Goal: Navigation & Orientation: Find specific page/section

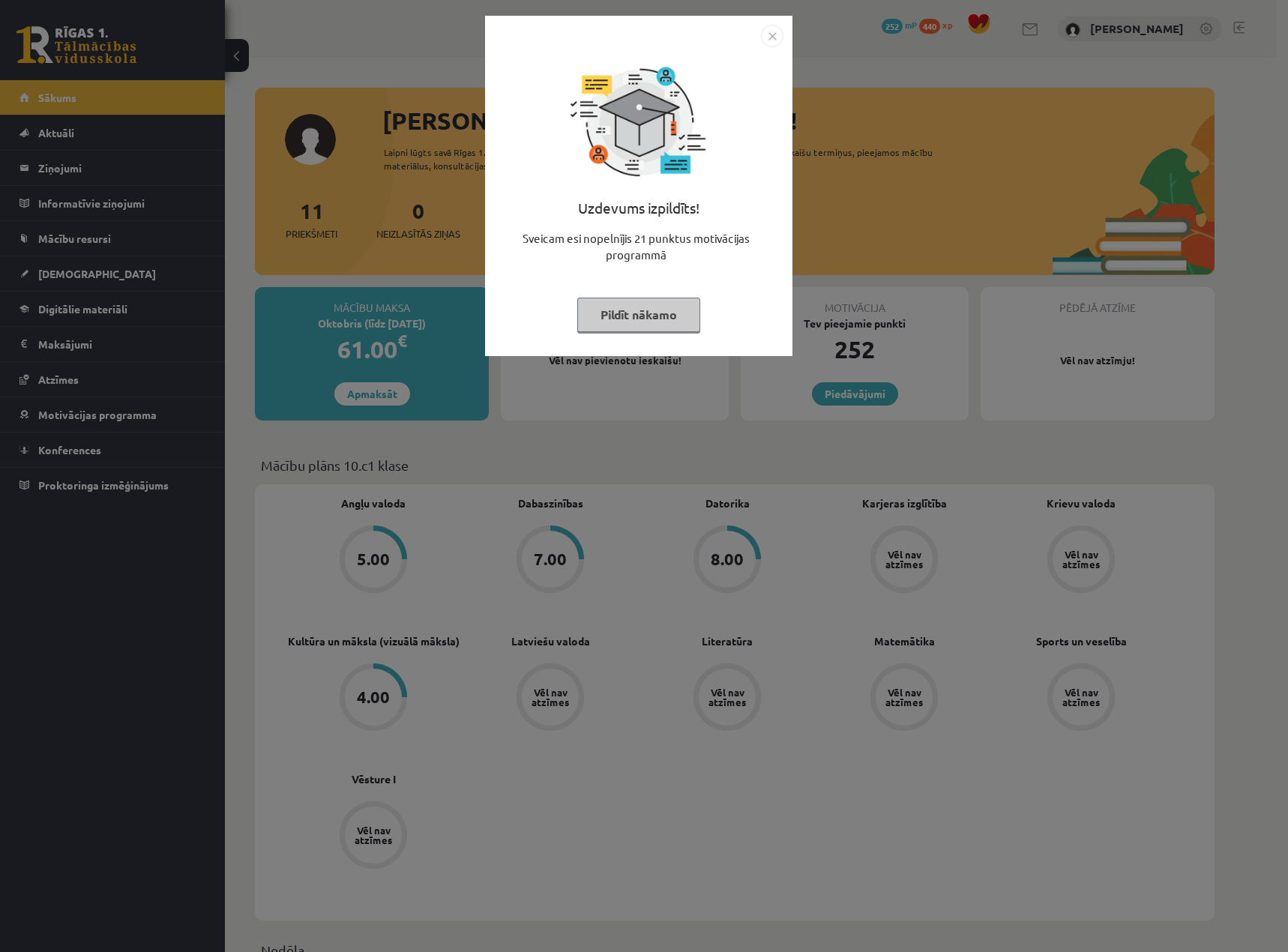
click at [655, 308] on button "Pildīt nākamo" at bounding box center [638, 315] width 123 height 34
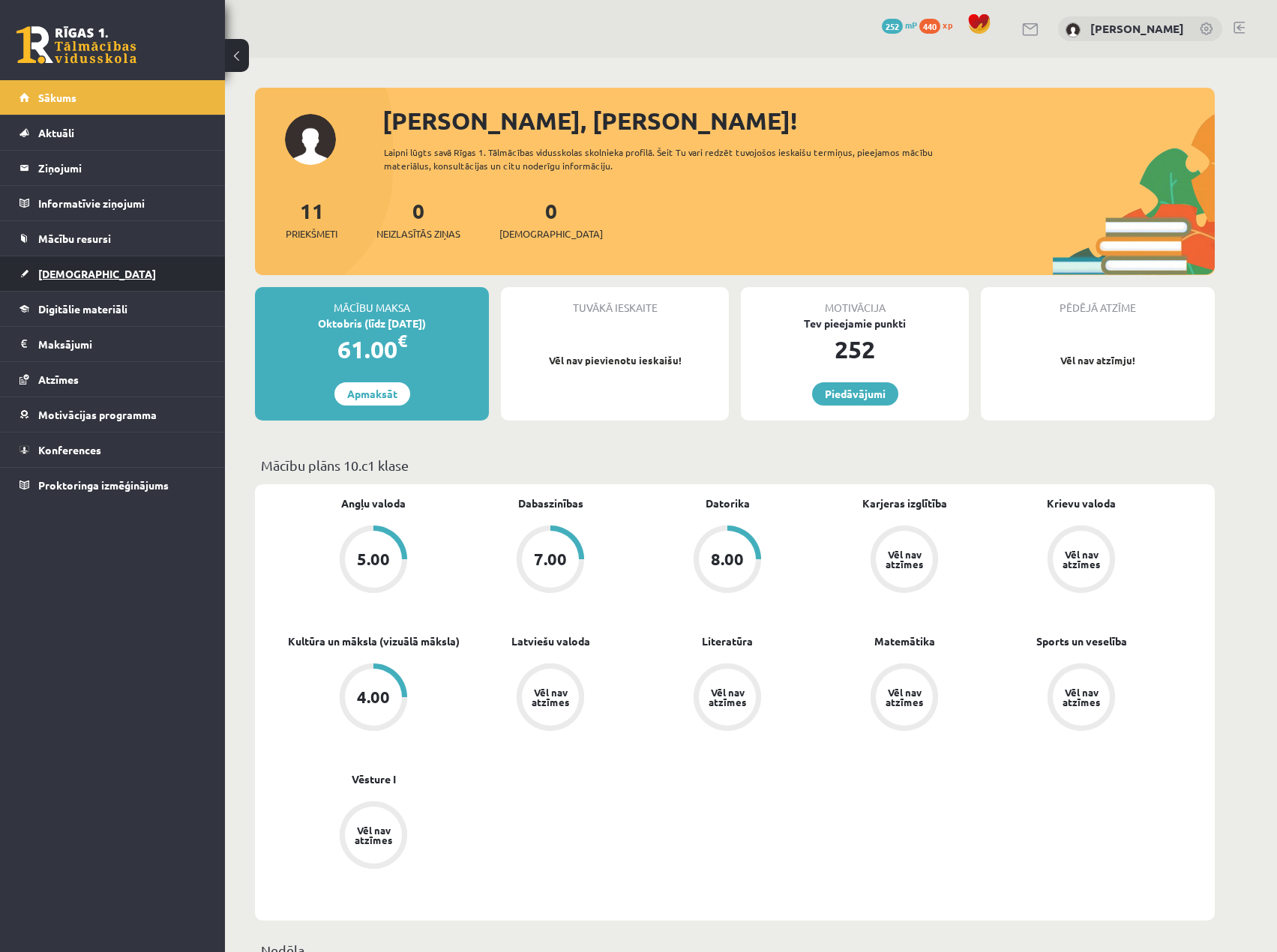
click at [126, 275] on link "[DEMOGRAPHIC_DATA]" at bounding box center [113, 273] width 187 height 34
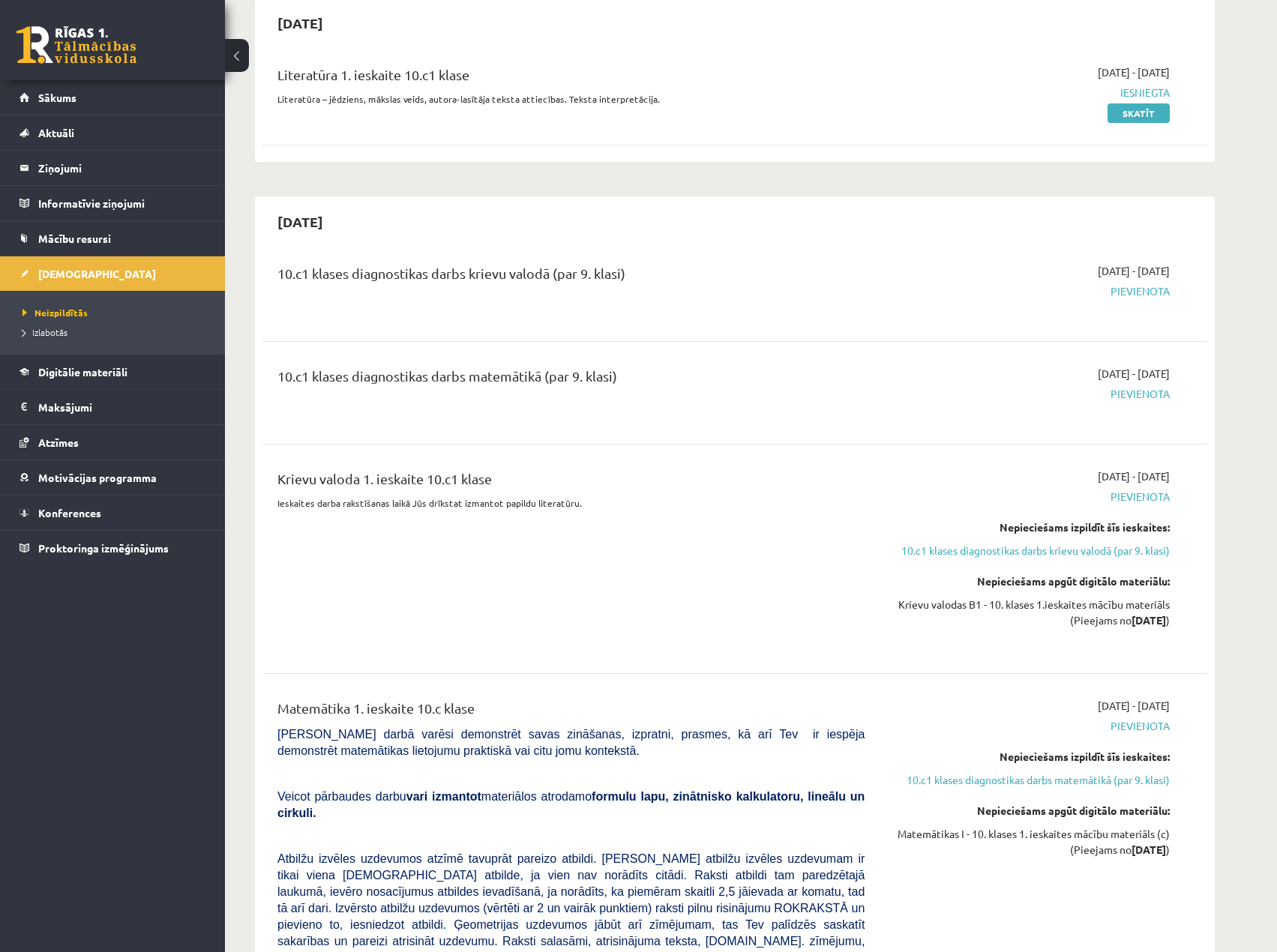
scroll to position [75, 0]
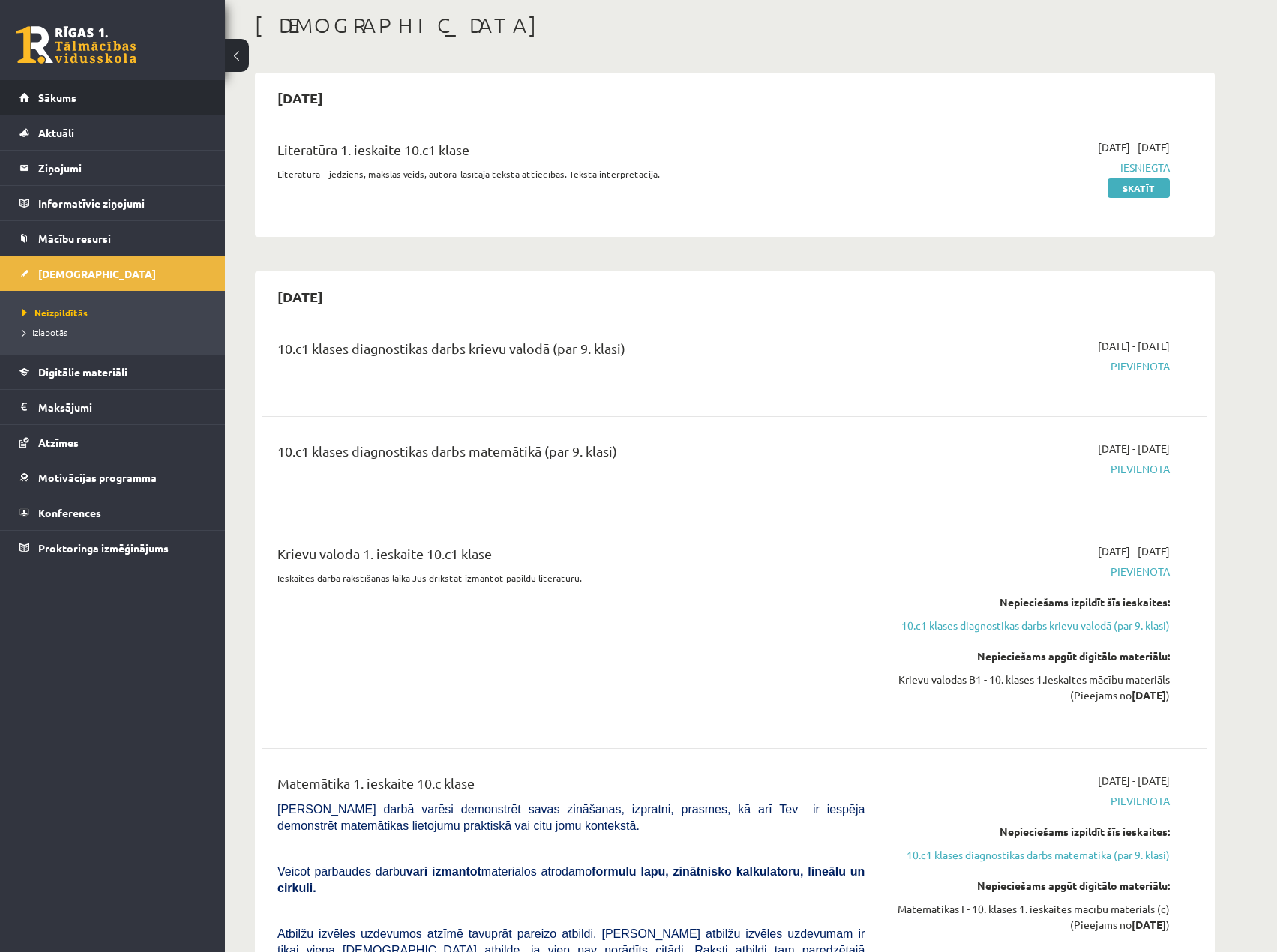
click at [96, 108] on link "Sākums" at bounding box center [113, 97] width 187 height 34
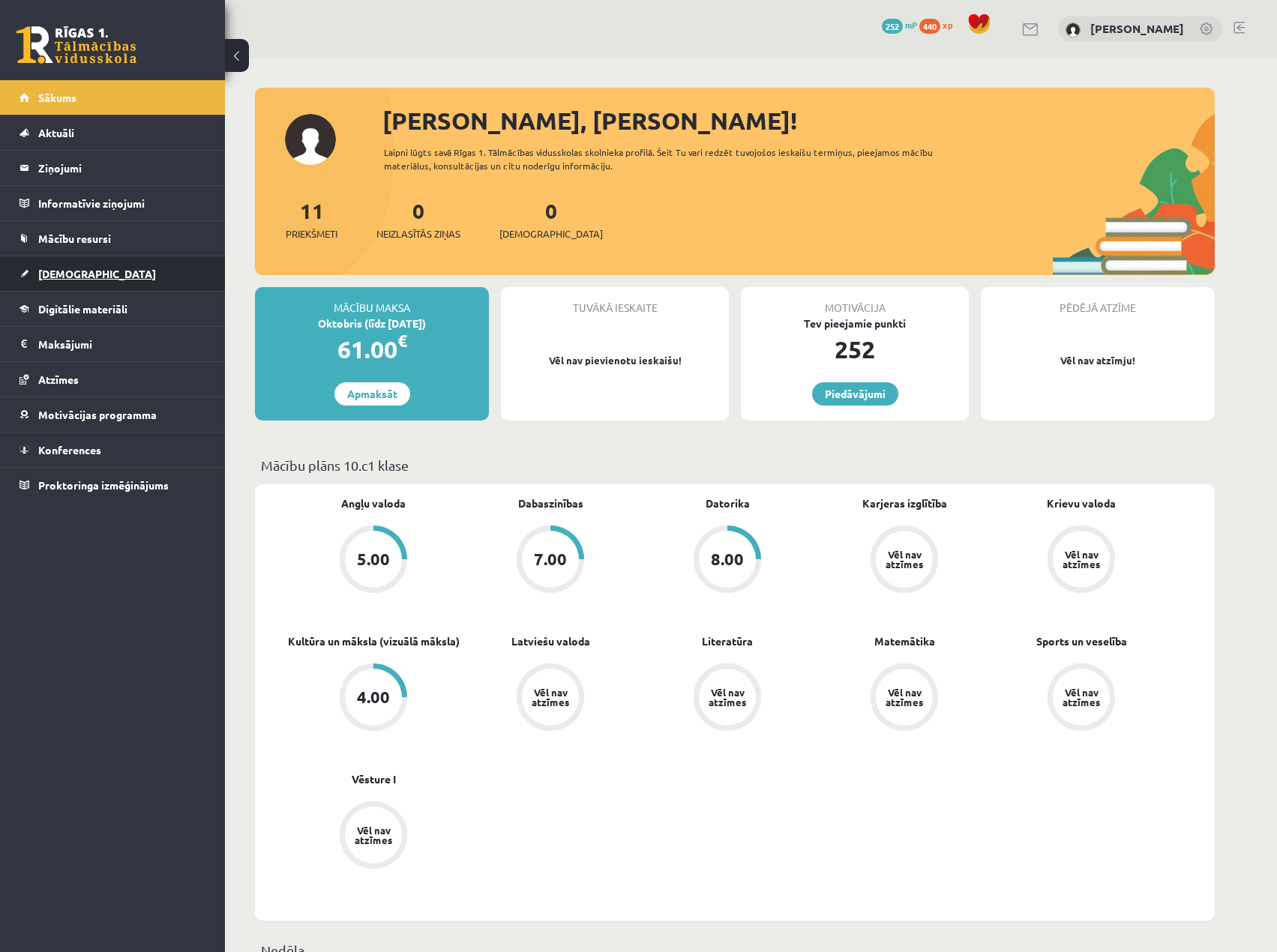
click at [73, 271] on span "[DEMOGRAPHIC_DATA]" at bounding box center [97, 273] width 117 height 14
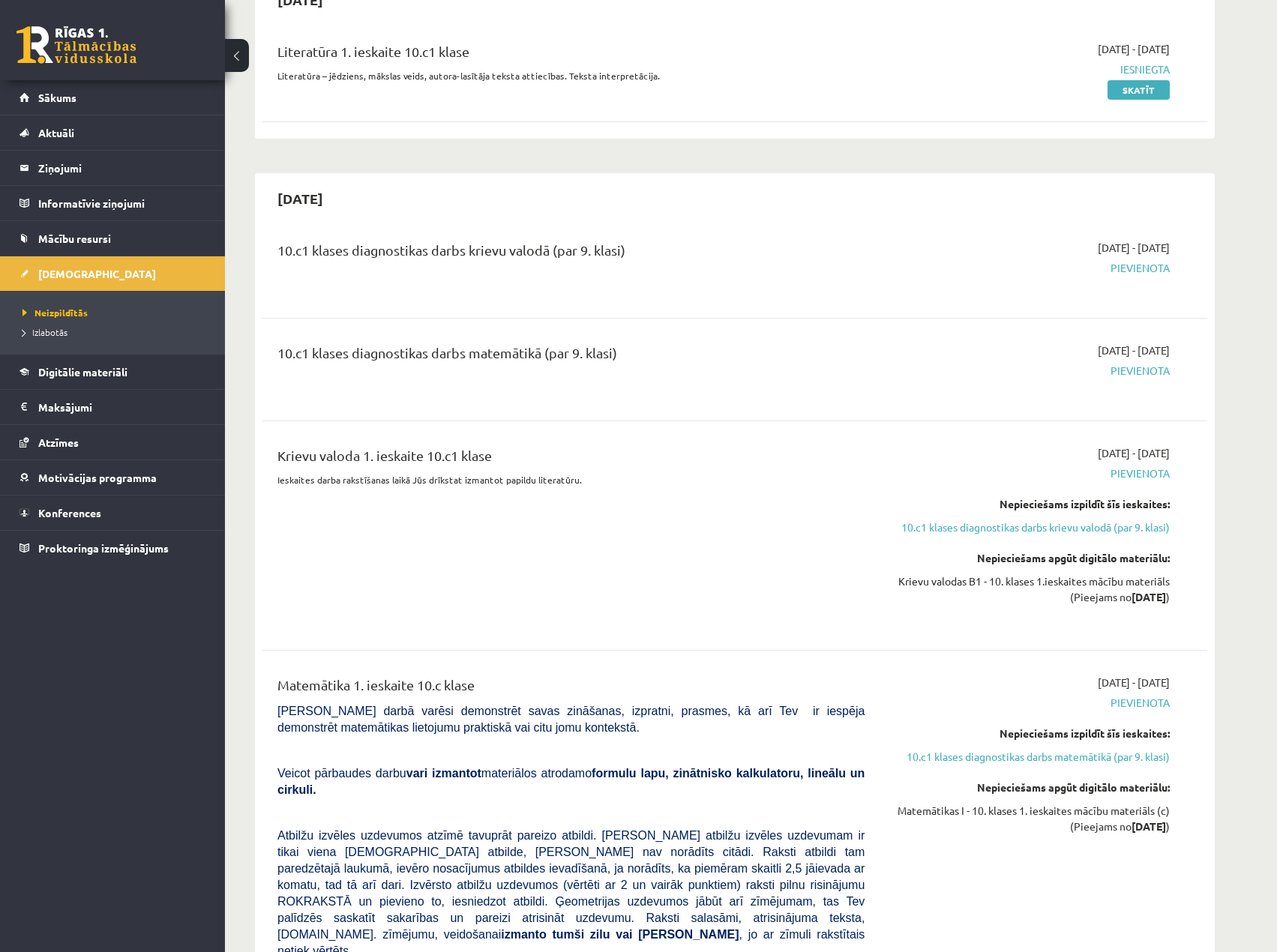
scroll to position [75, 0]
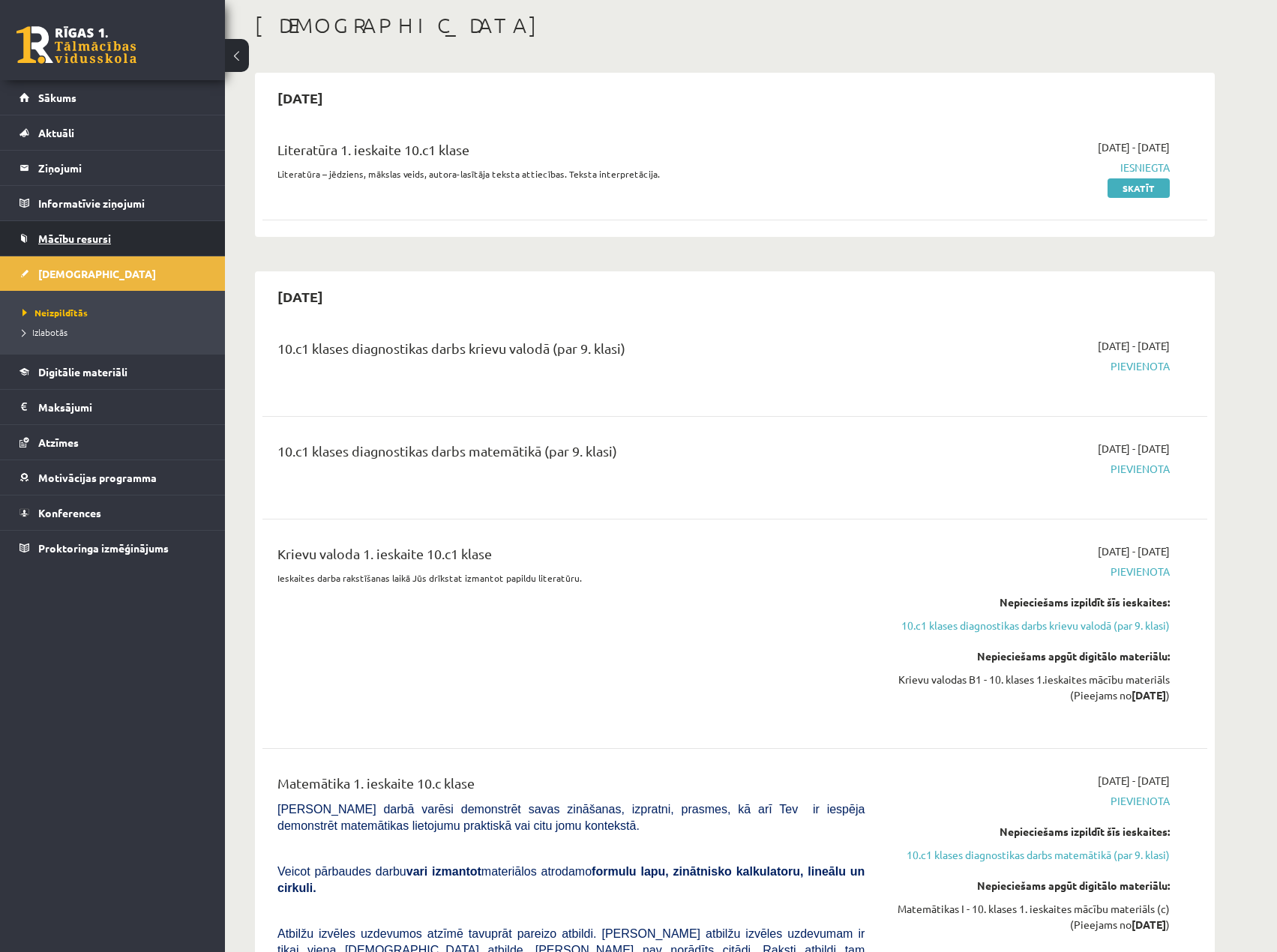
click at [100, 225] on link "Mācību resursi" at bounding box center [113, 238] width 187 height 34
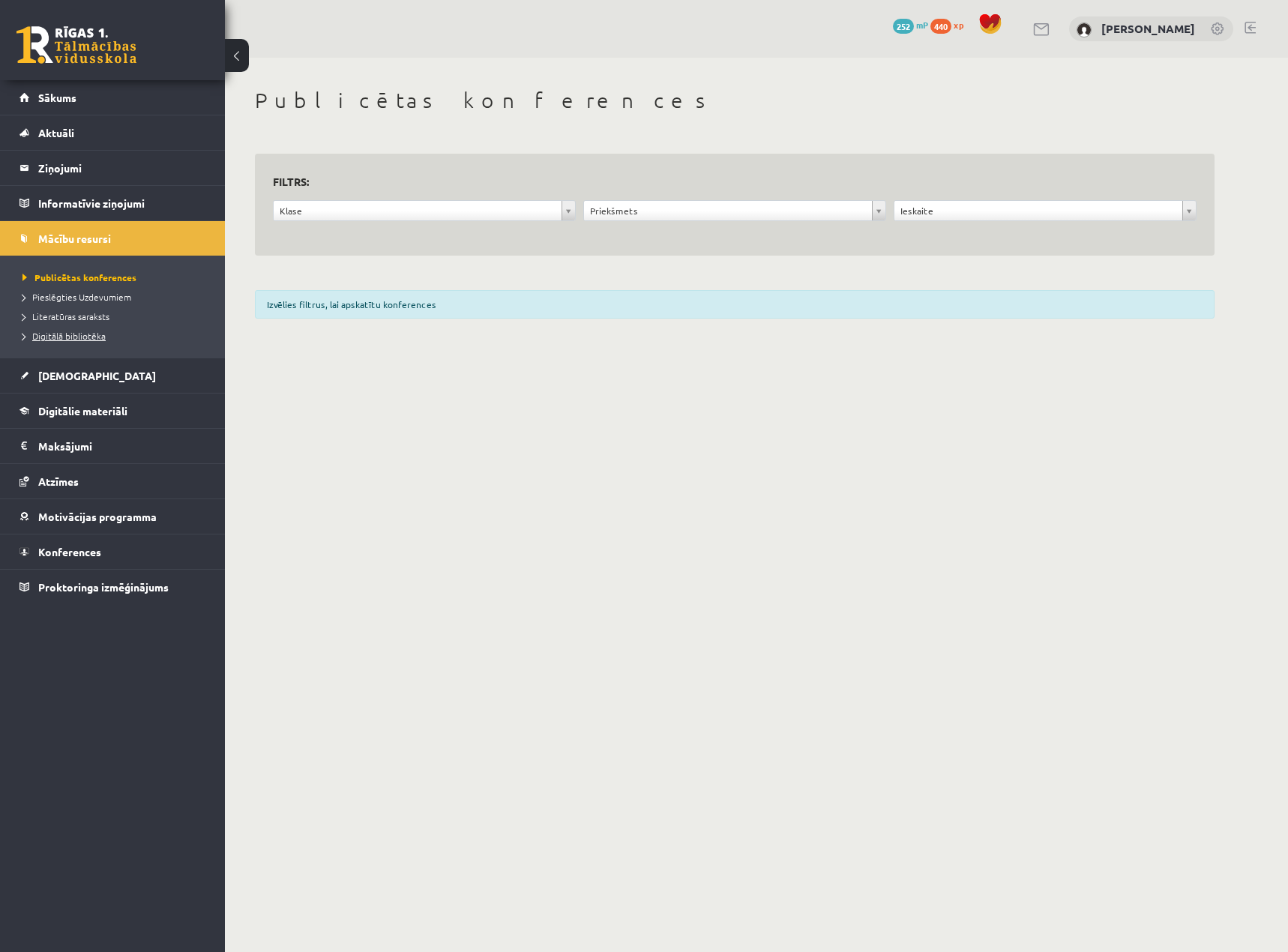
click at [80, 338] on span "Digitālā bibliotēka" at bounding box center [64, 336] width 83 height 12
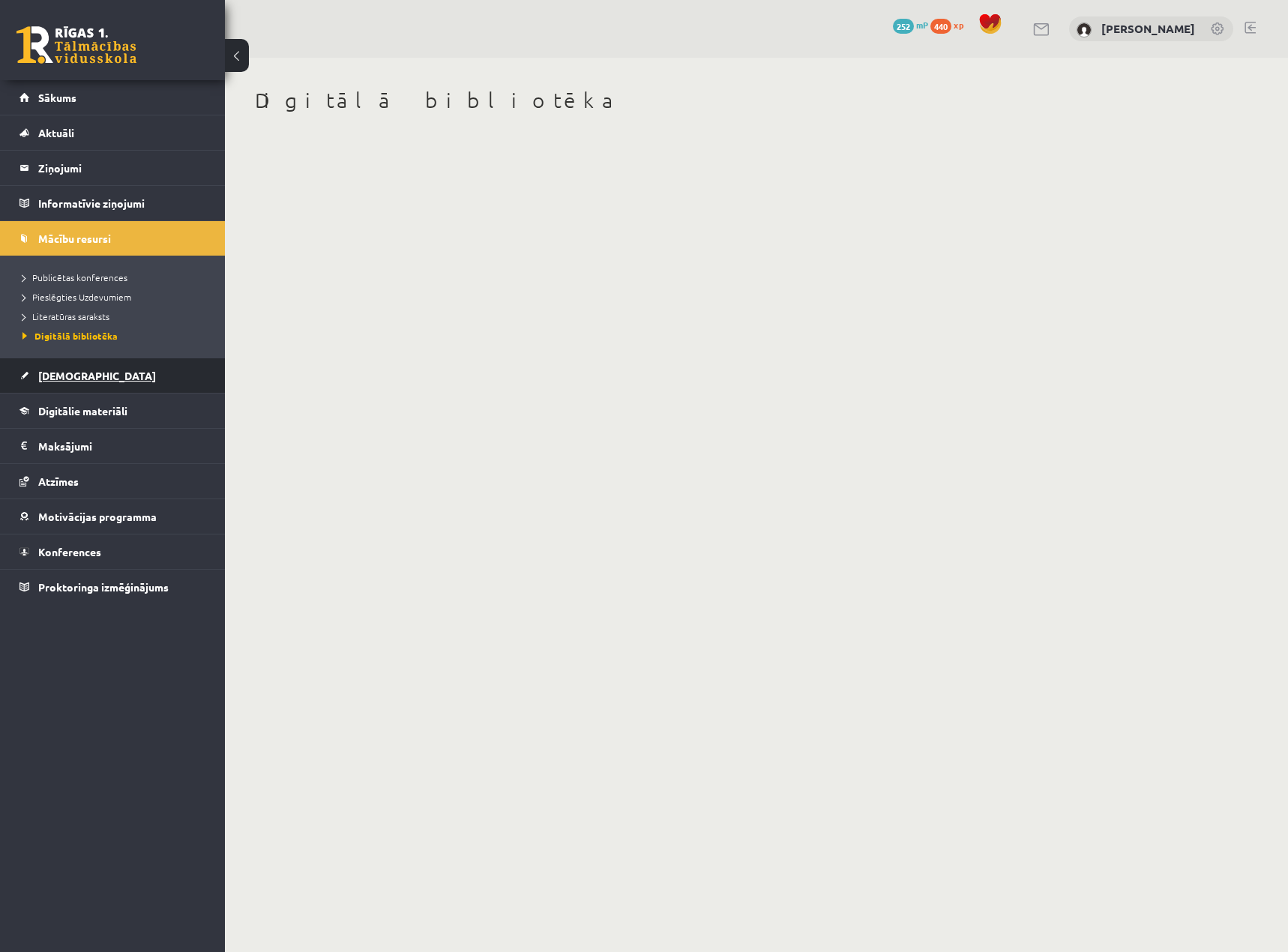
click at [91, 364] on link "[DEMOGRAPHIC_DATA]" at bounding box center [112, 375] width 187 height 34
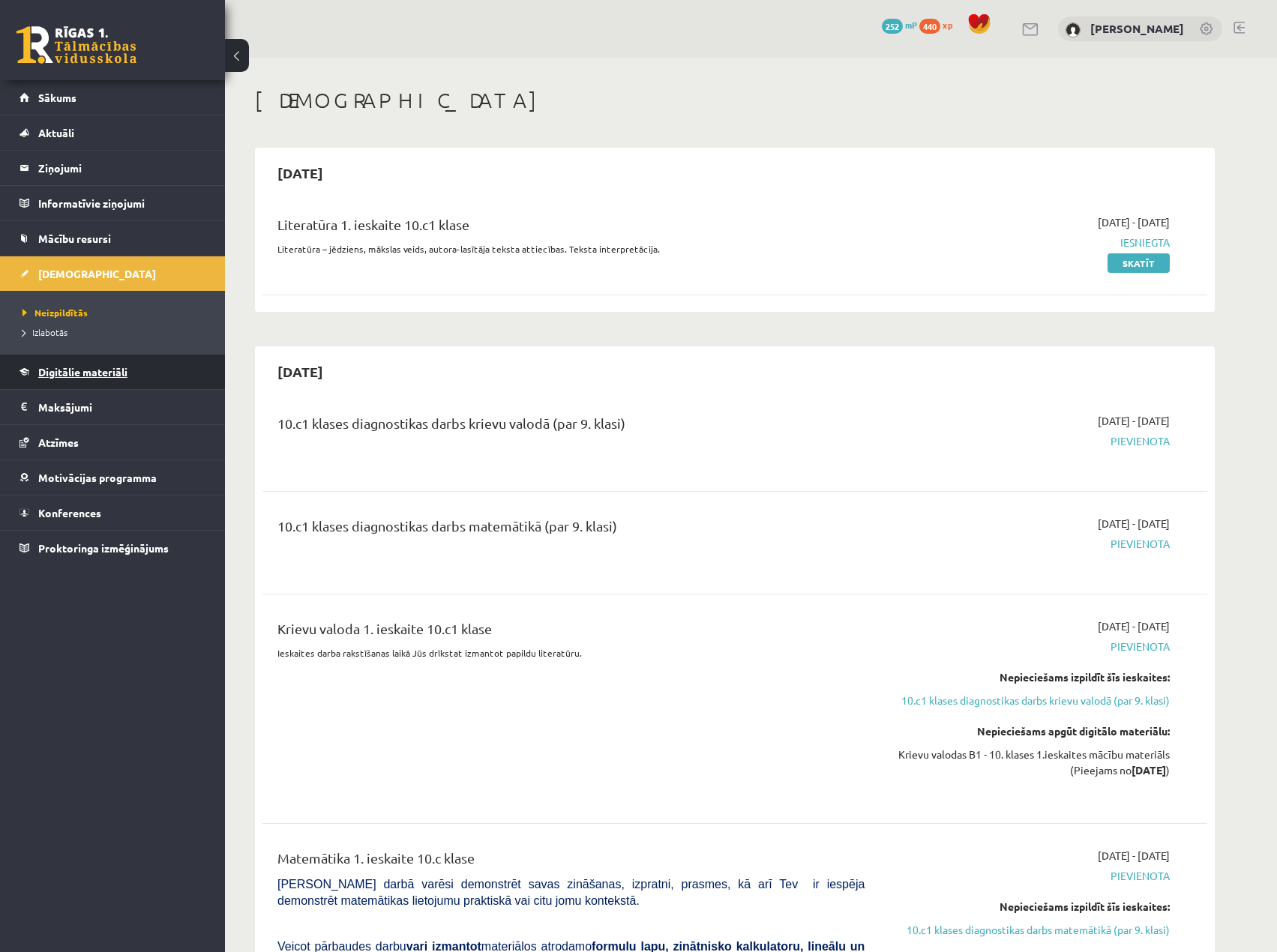
click at [113, 375] on span "Digitālie materiāli" at bounding box center [82, 372] width 89 height 14
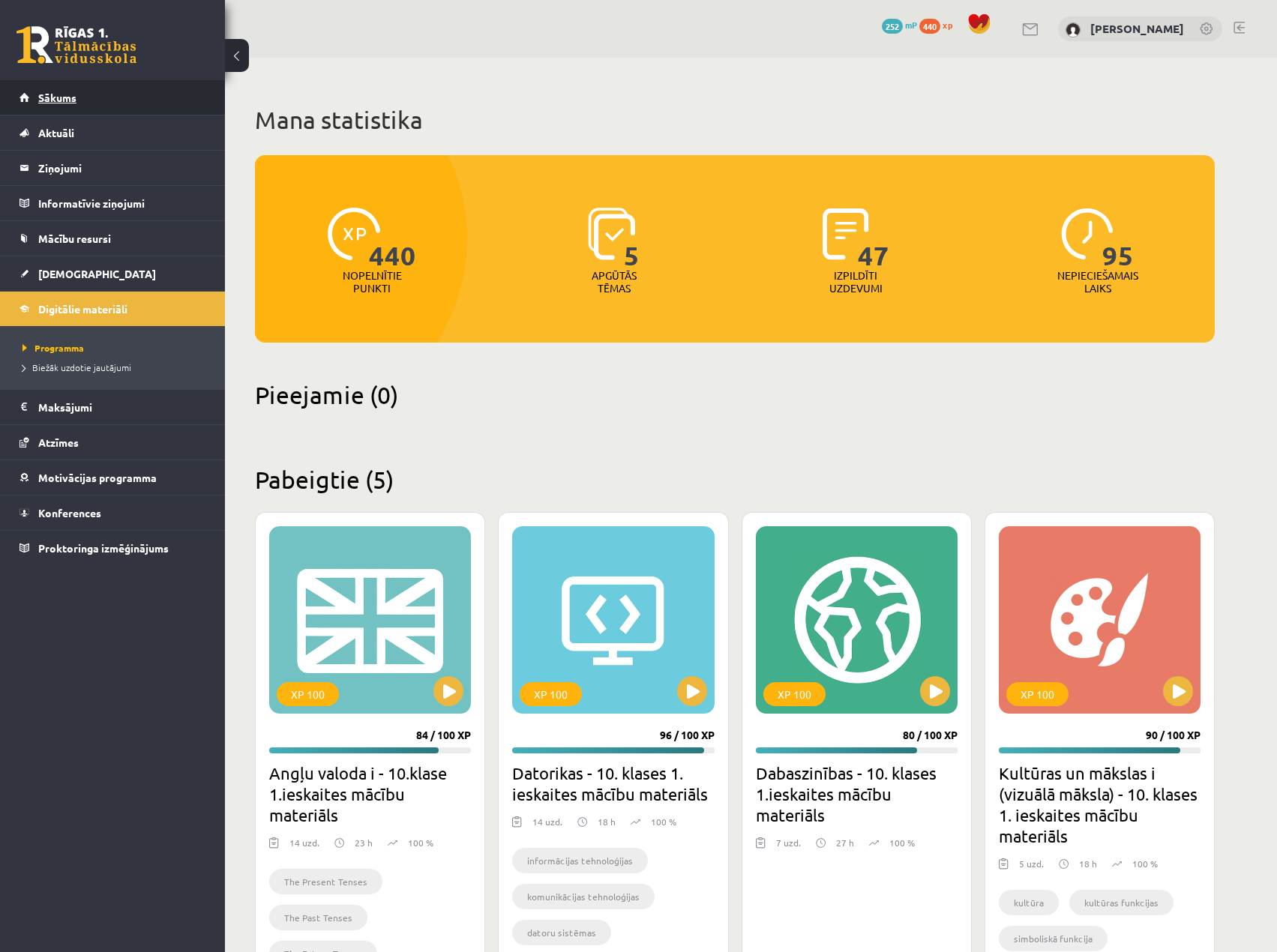
click at [49, 90] on link "Sākums" at bounding box center [113, 97] width 187 height 34
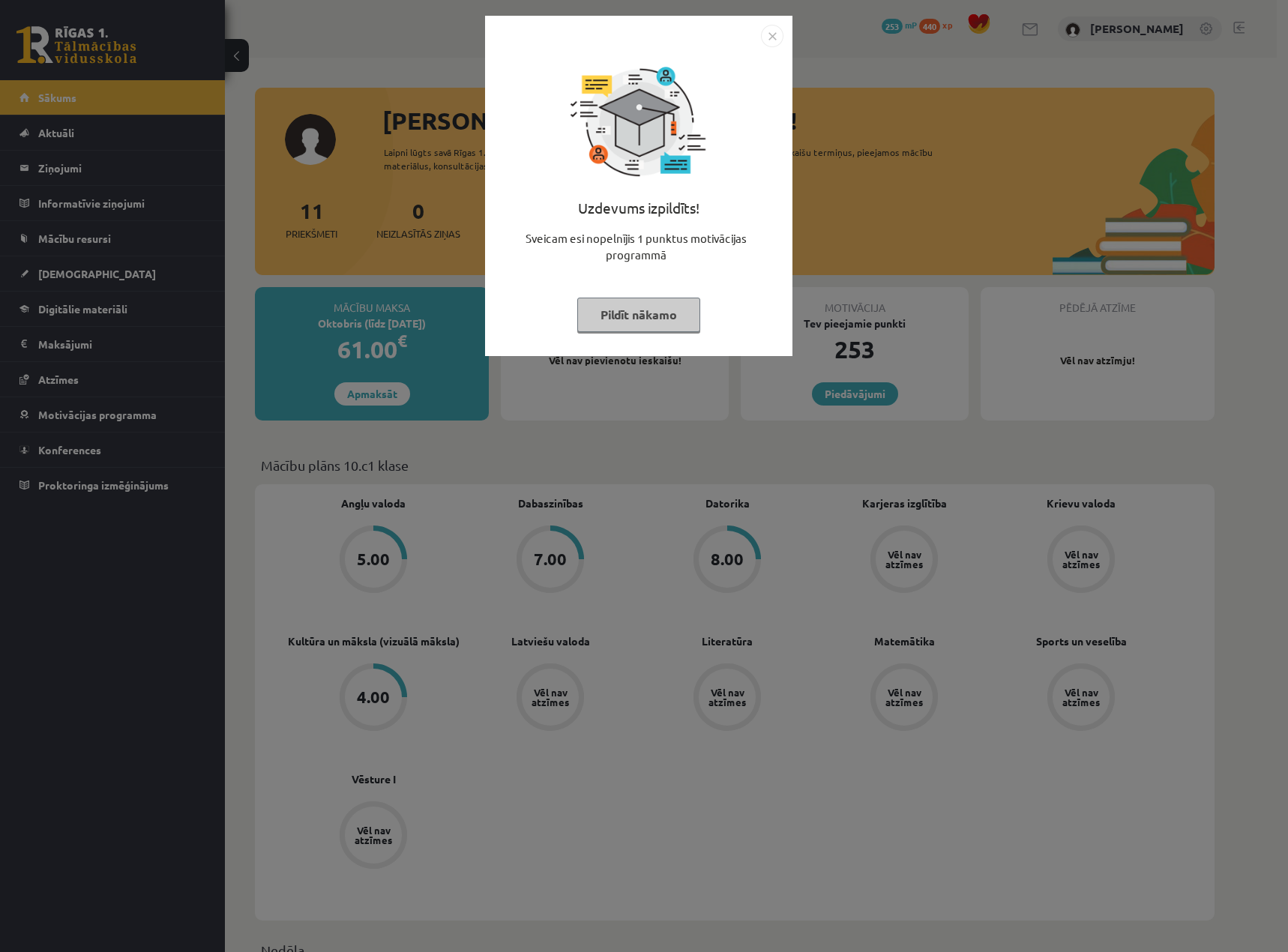
click at [615, 309] on button "Pildīt nākamo" at bounding box center [638, 315] width 123 height 34
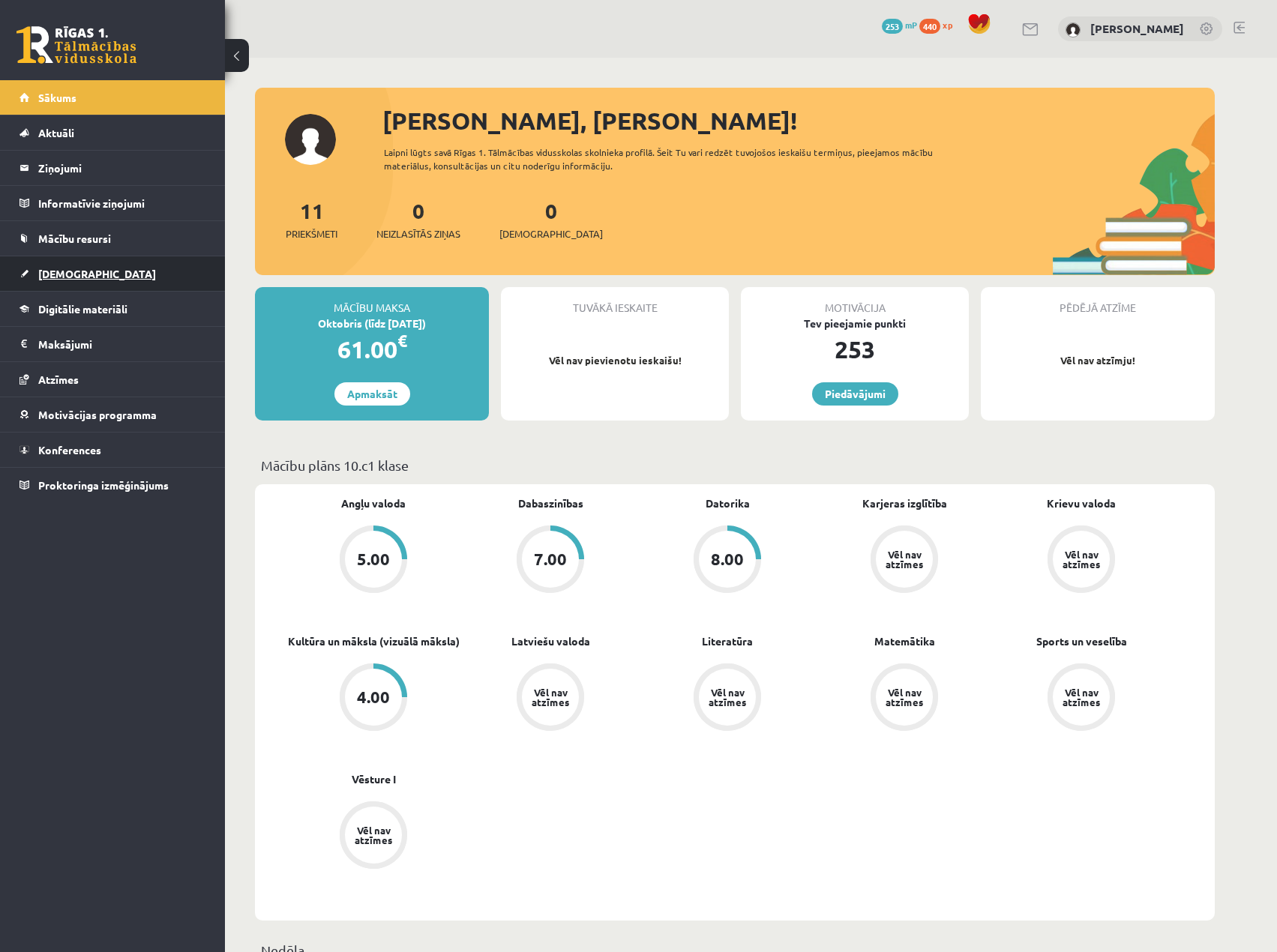
click at [77, 265] on link "[DEMOGRAPHIC_DATA]" at bounding box center [113, 273] width 187 height 34
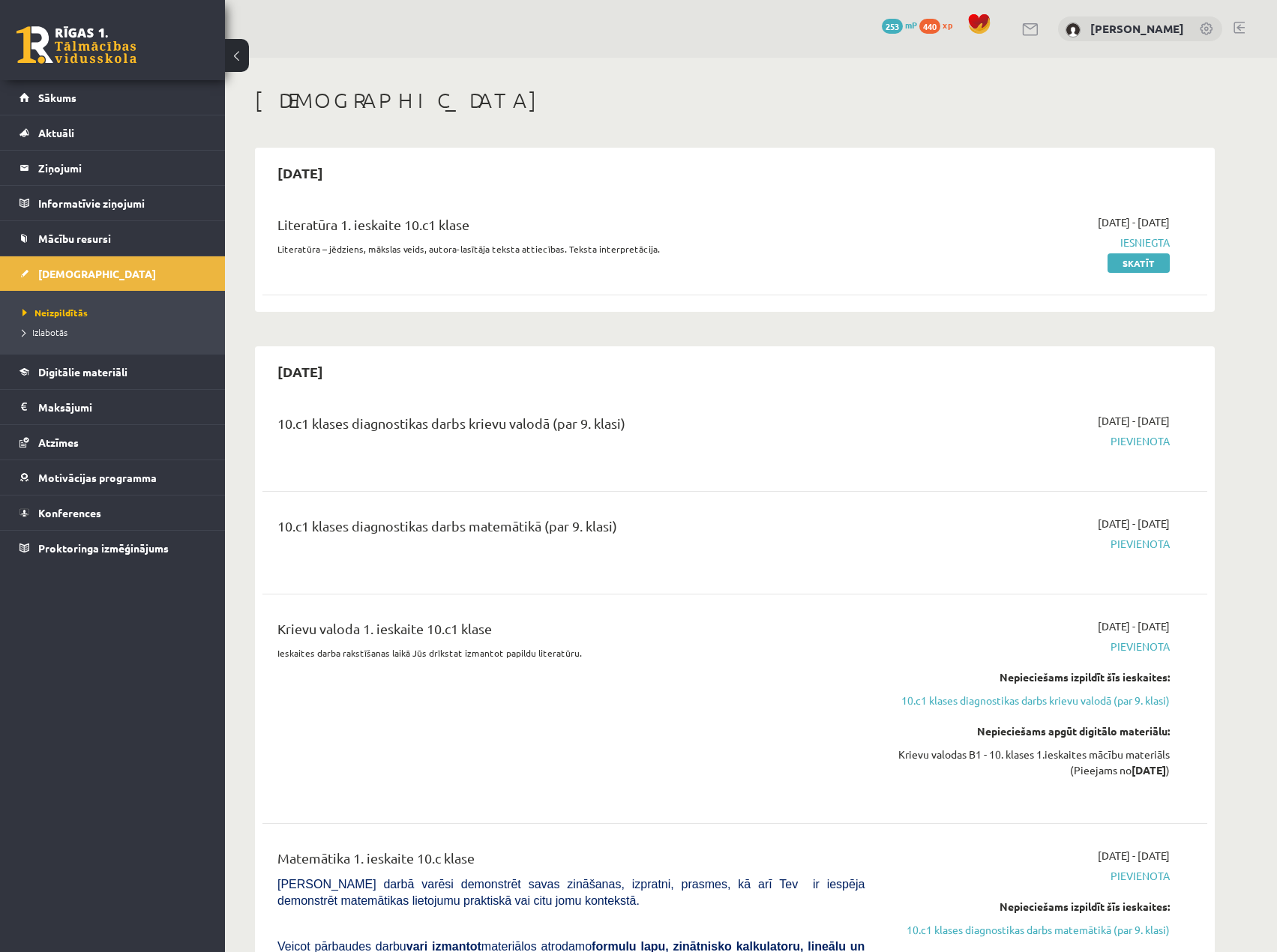
click at [920, 24] on span "440" at bounding box center [930, 26] width 21 height 15
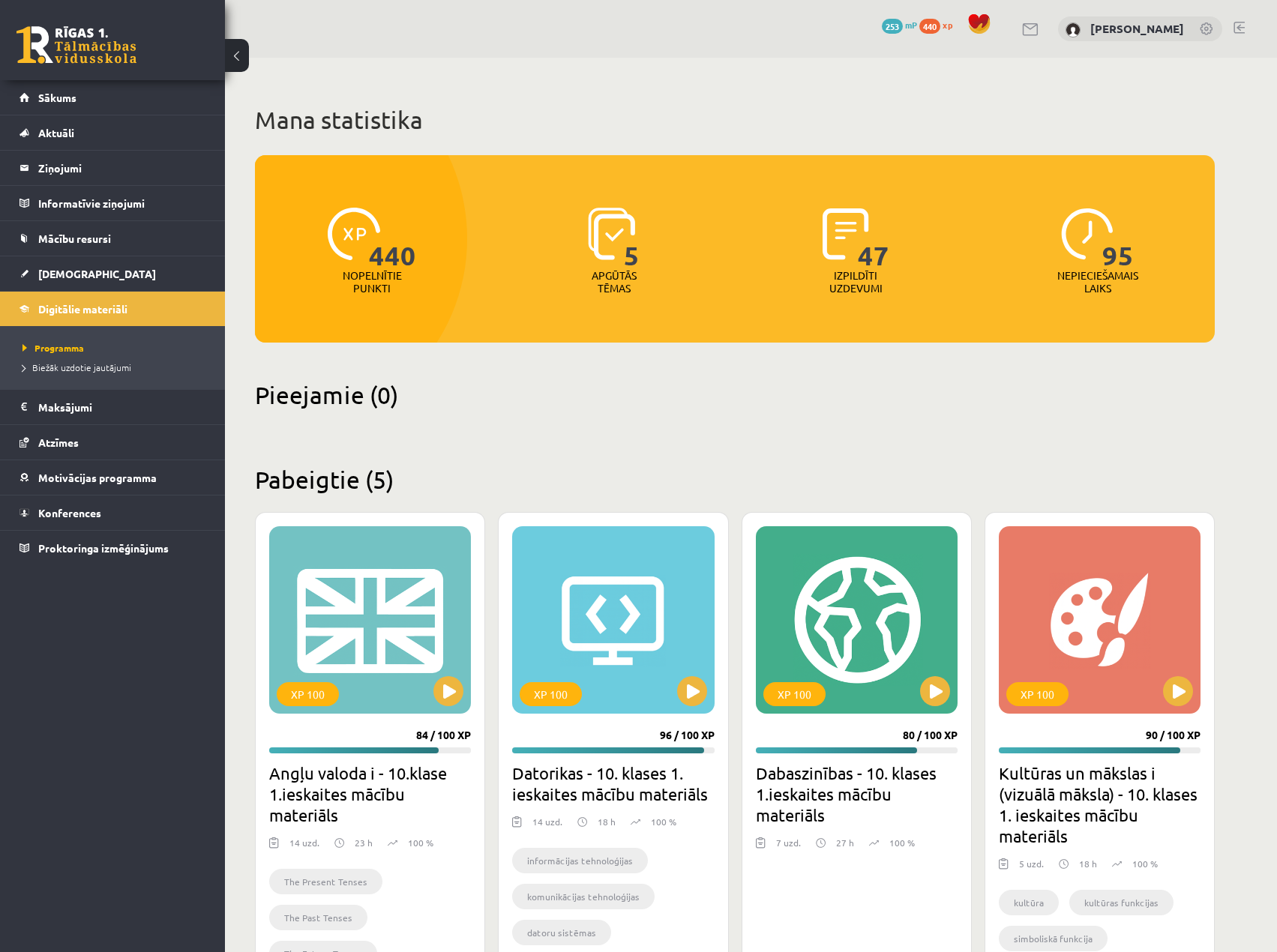
click at [882, 26] on span "253" at bounding box center [892, 26] width 21 height 15
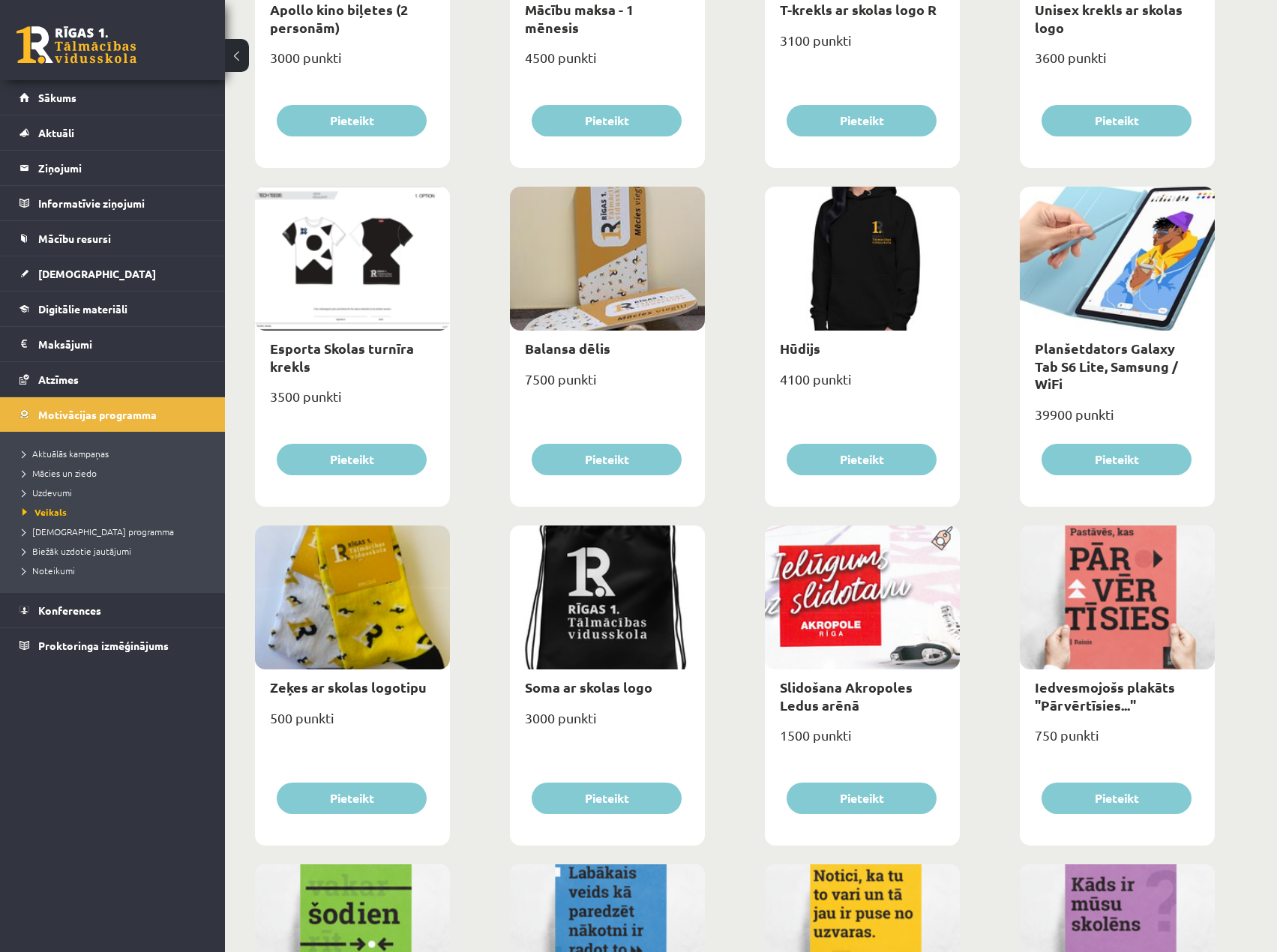
scroll to position [749, 0]
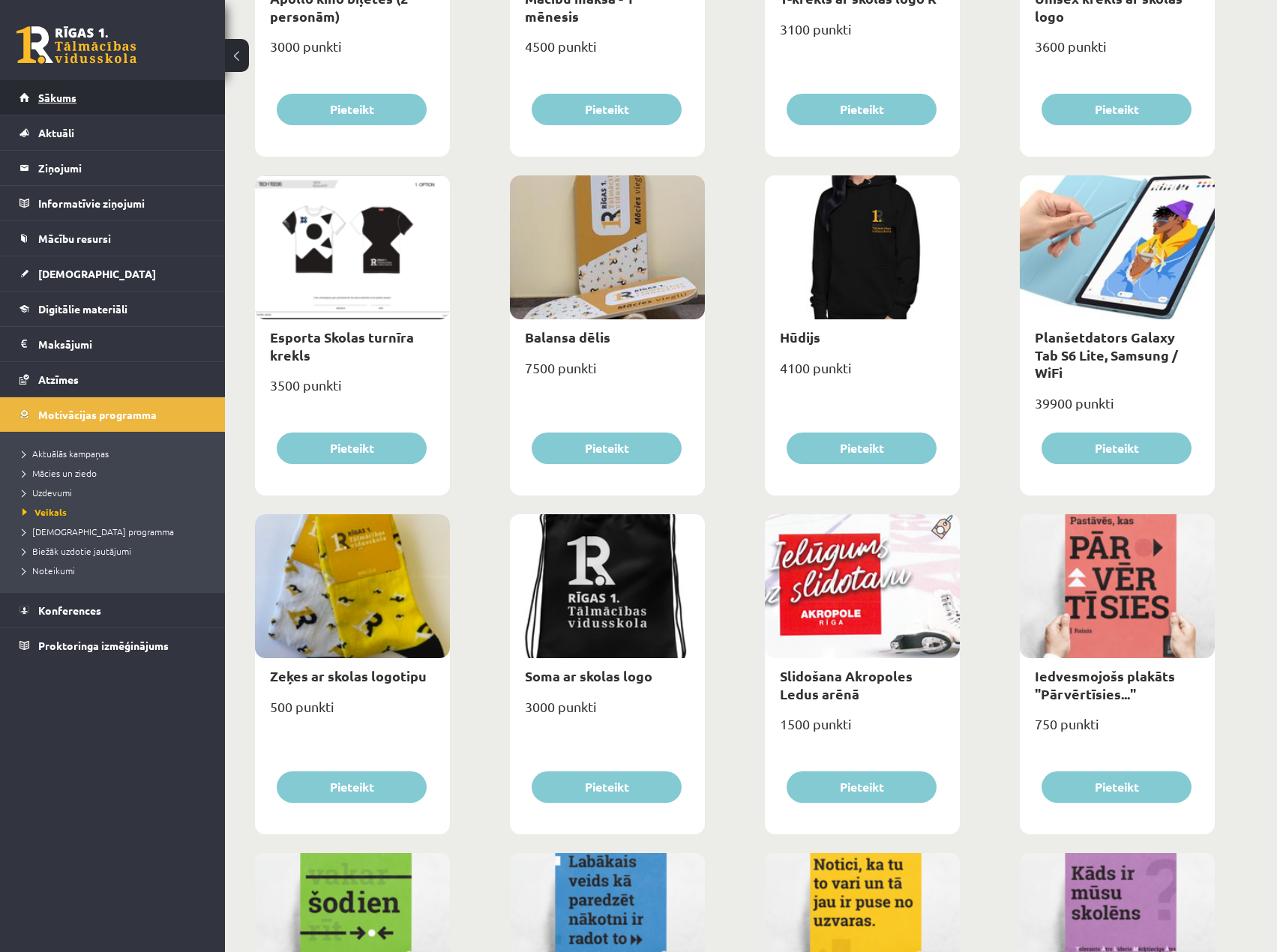
click at [42, 97] on span "Sākums" at bounding box center [57, 97] width 38 height 14
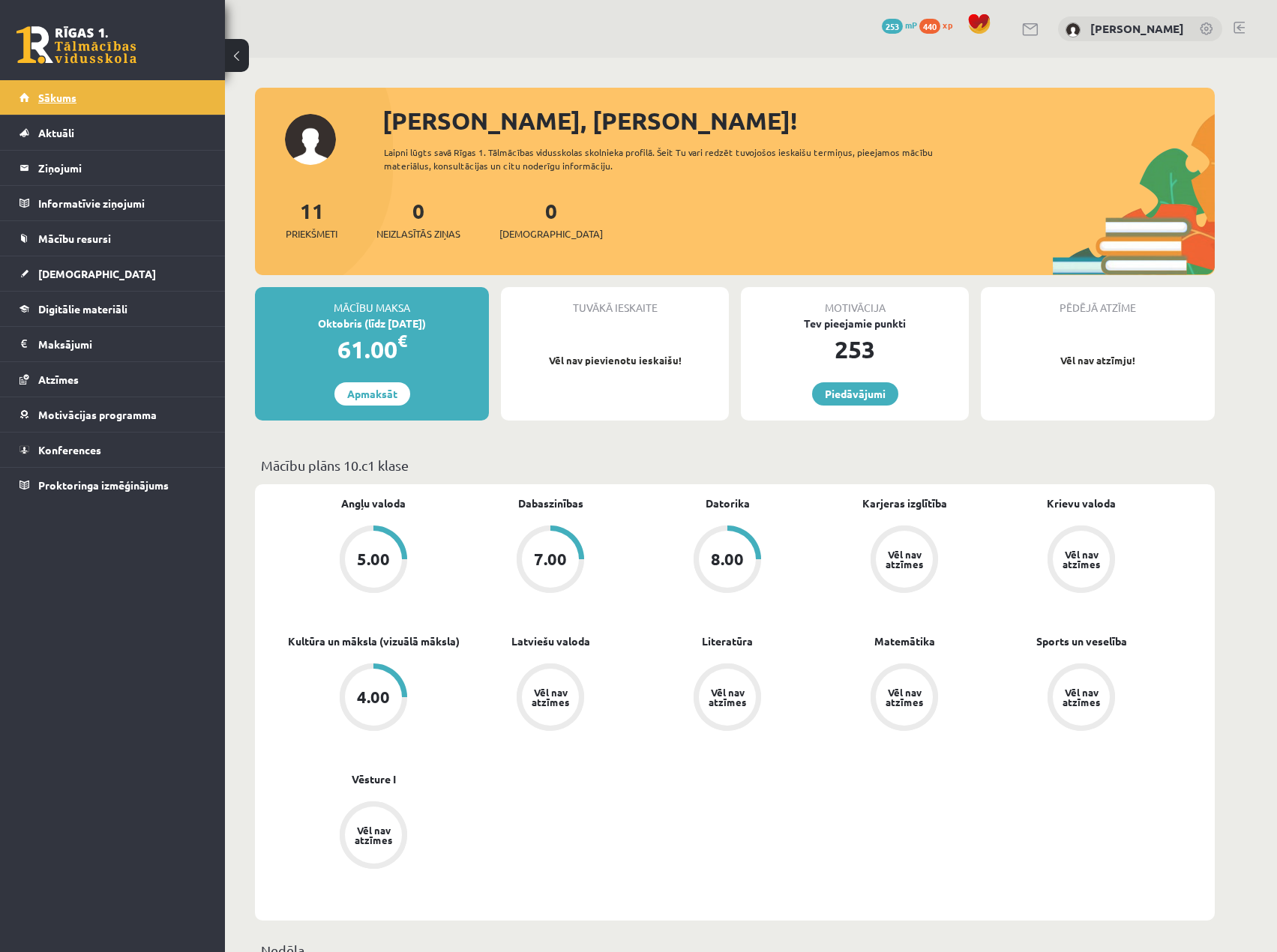
click at [55, 95] on span "Sākums" at bounding box center [57, 97] width 38 height 14
